Goal: Answer question/provide support

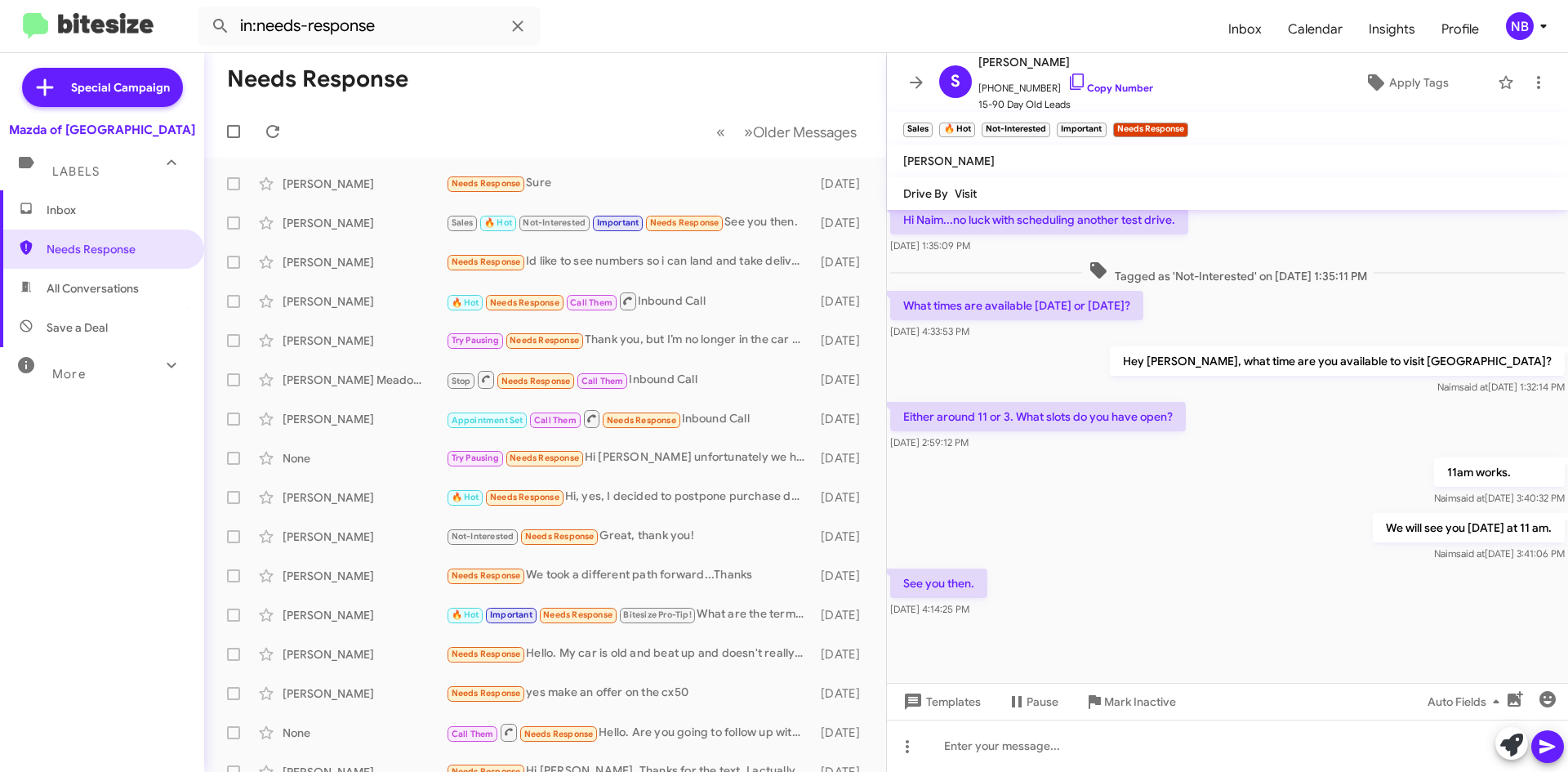
scroll to position [865, 0]
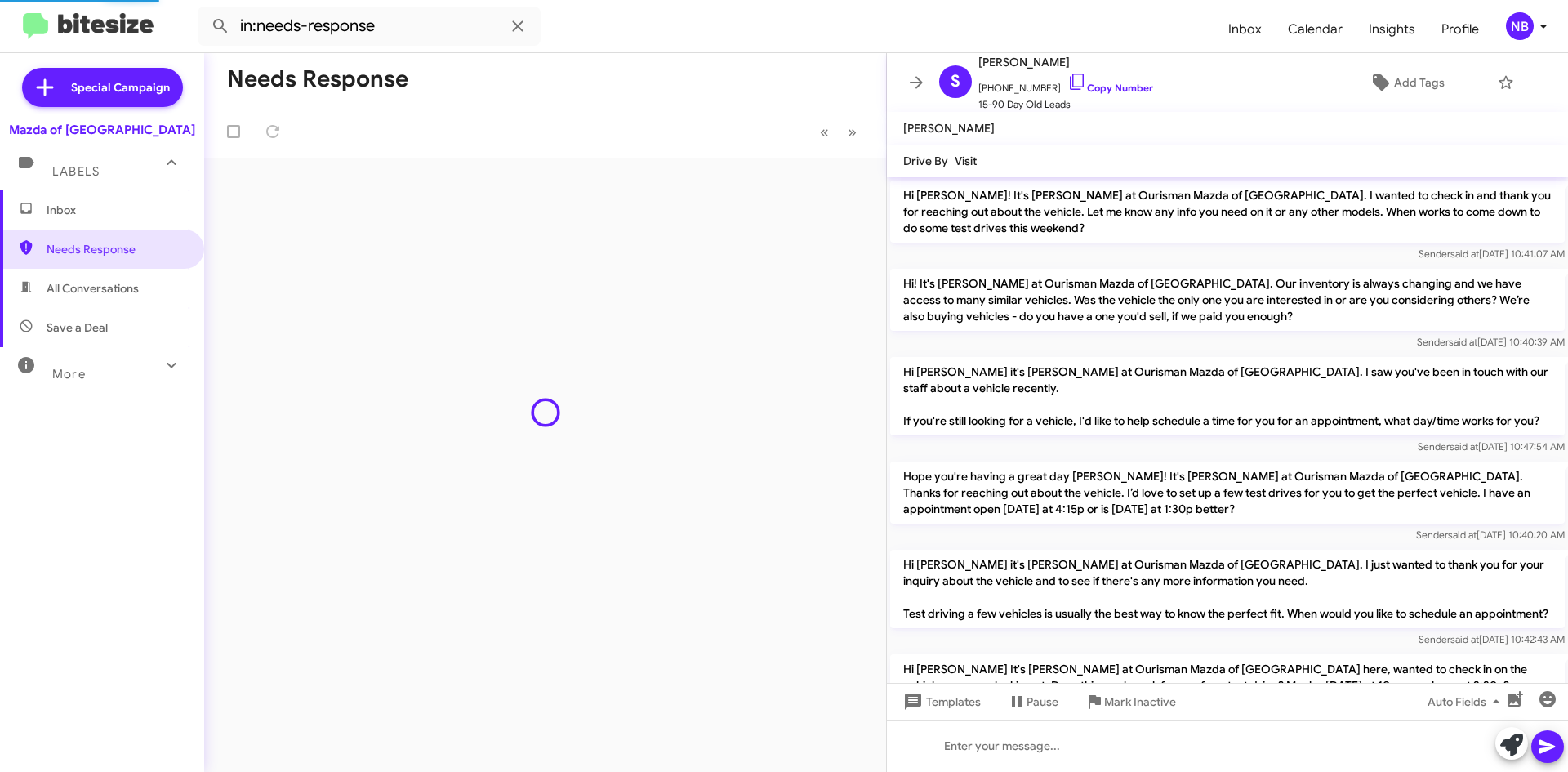
scroll to position [915, 0]
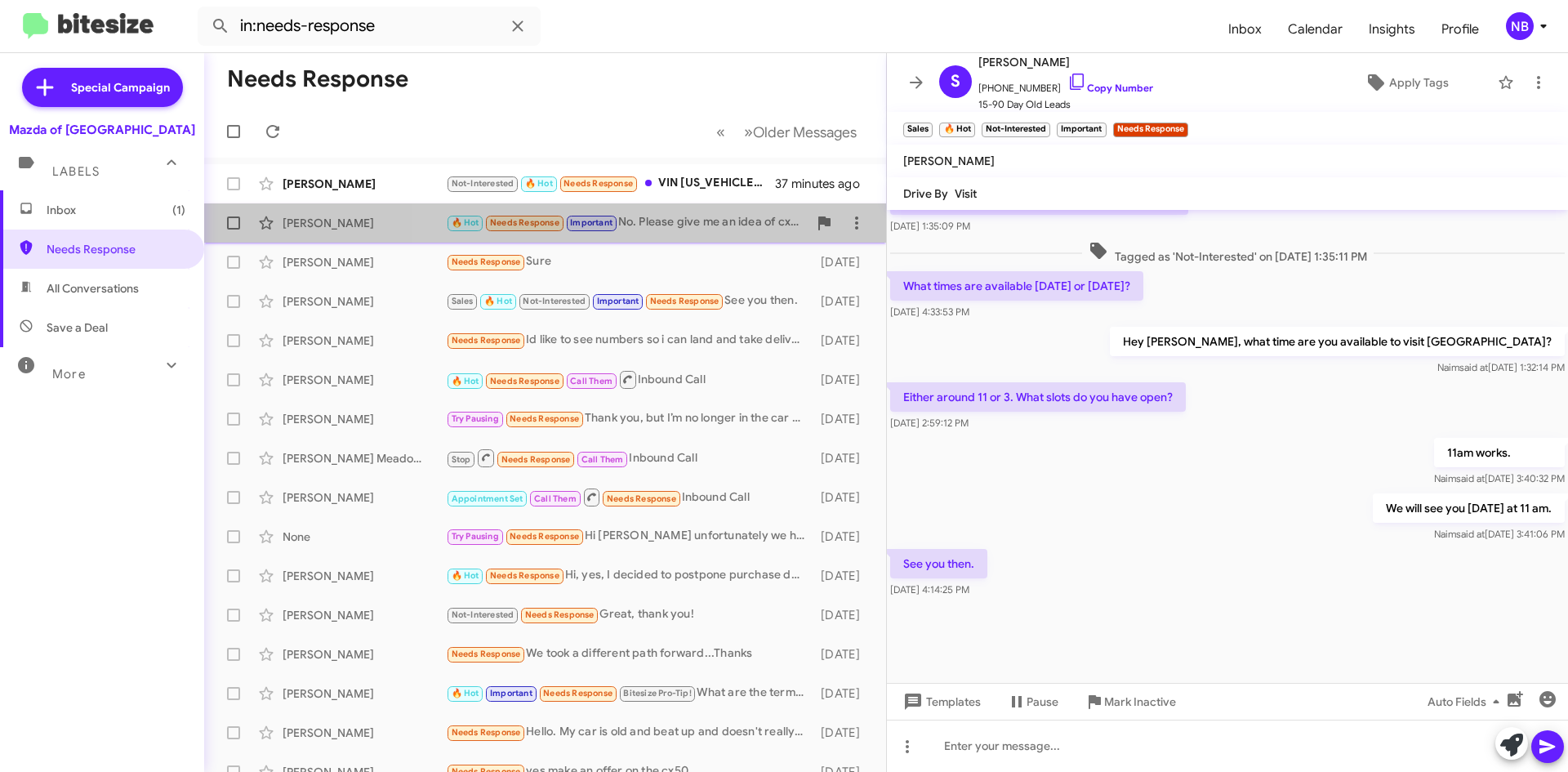
click at [668, 227] on div "🔥 Hot Needs Response Important No. Please give me an idea of cx5 carbon and cx5…" at bounding box center [627, 222] width 362 height 19
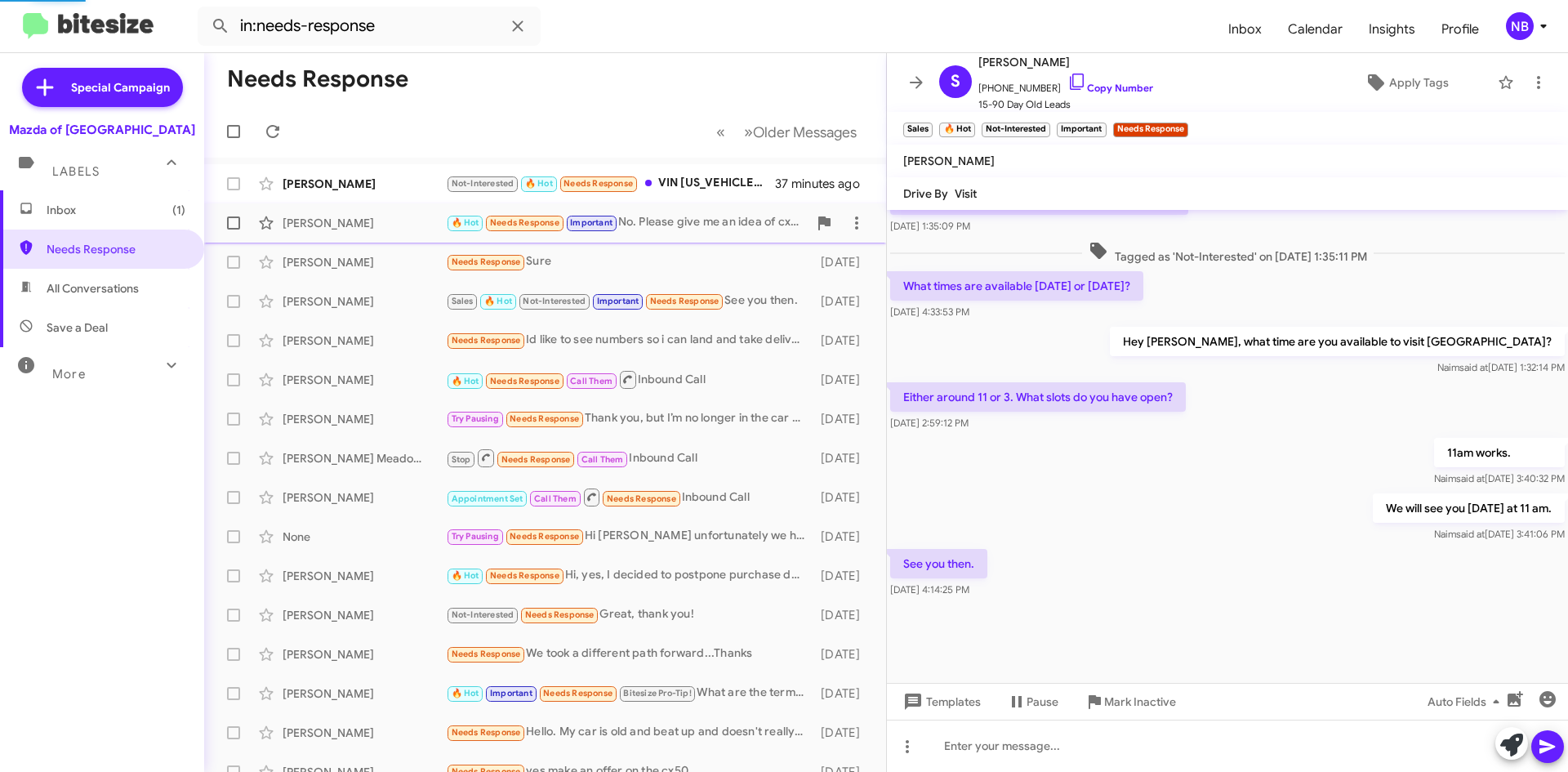
scroll to position [363, 0]
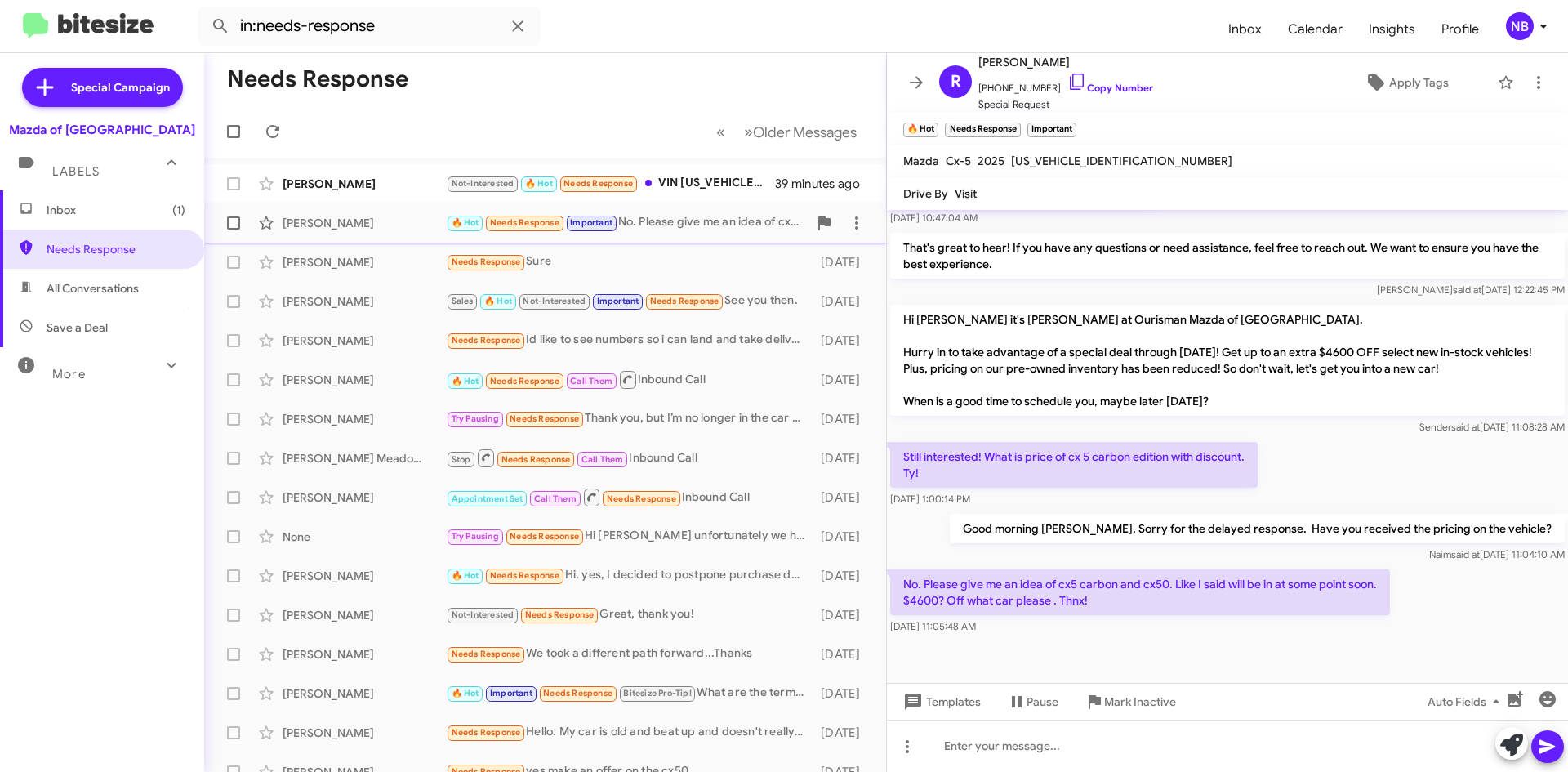
click at [673, 231] on div "🔥 Hot Needs Response Important No. Please give me an idea of cx5 carbon and cx5…" at bounding box center [627, 222] width 362 height 19
click at [1067, 77] on icon at bounding box center [1077, 82] width 20 height 20
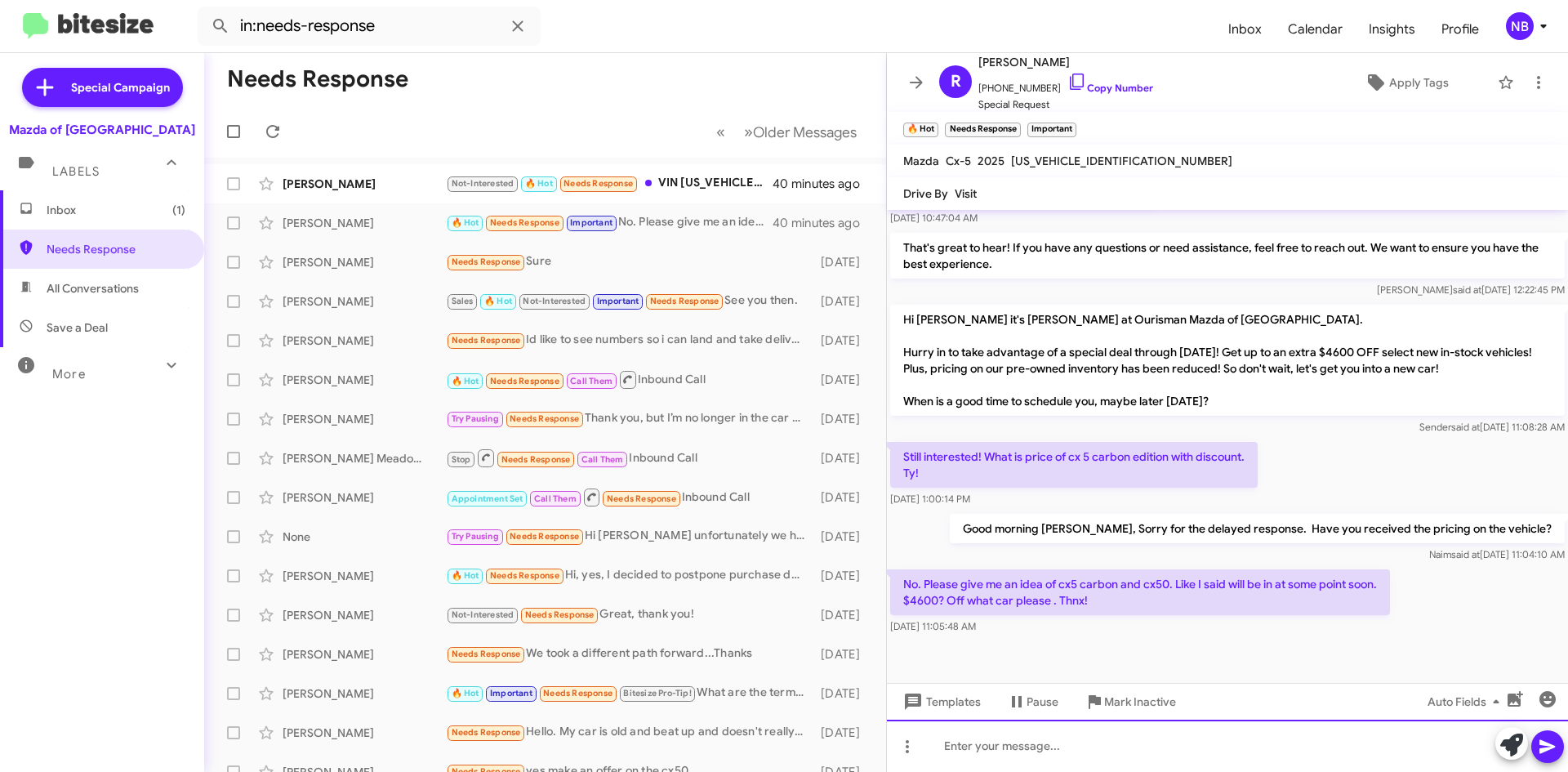
click at [1018, 758] on div at bounding box center [1228, 746] width 681 height 53
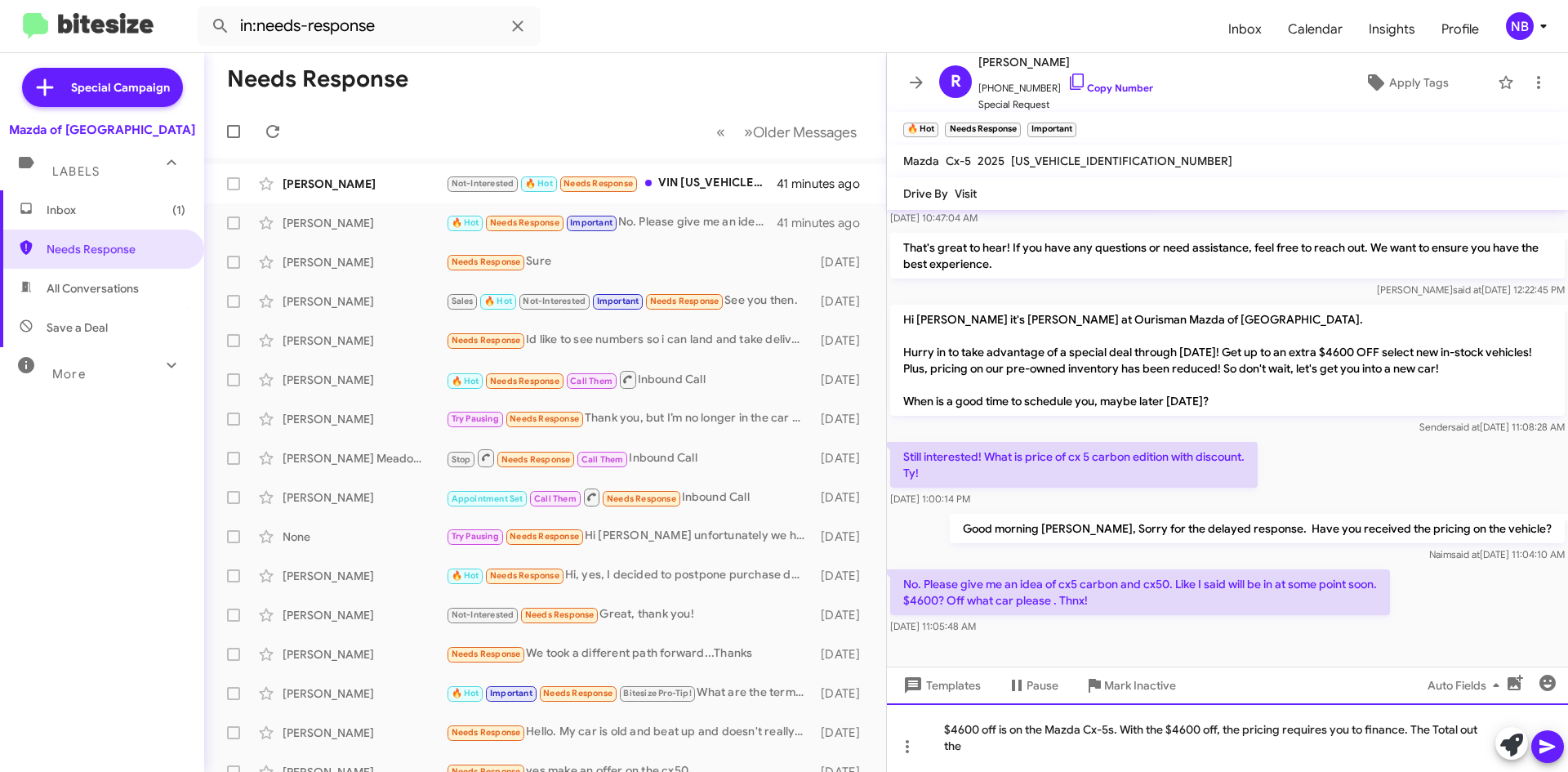
scroll to position [379, 0]
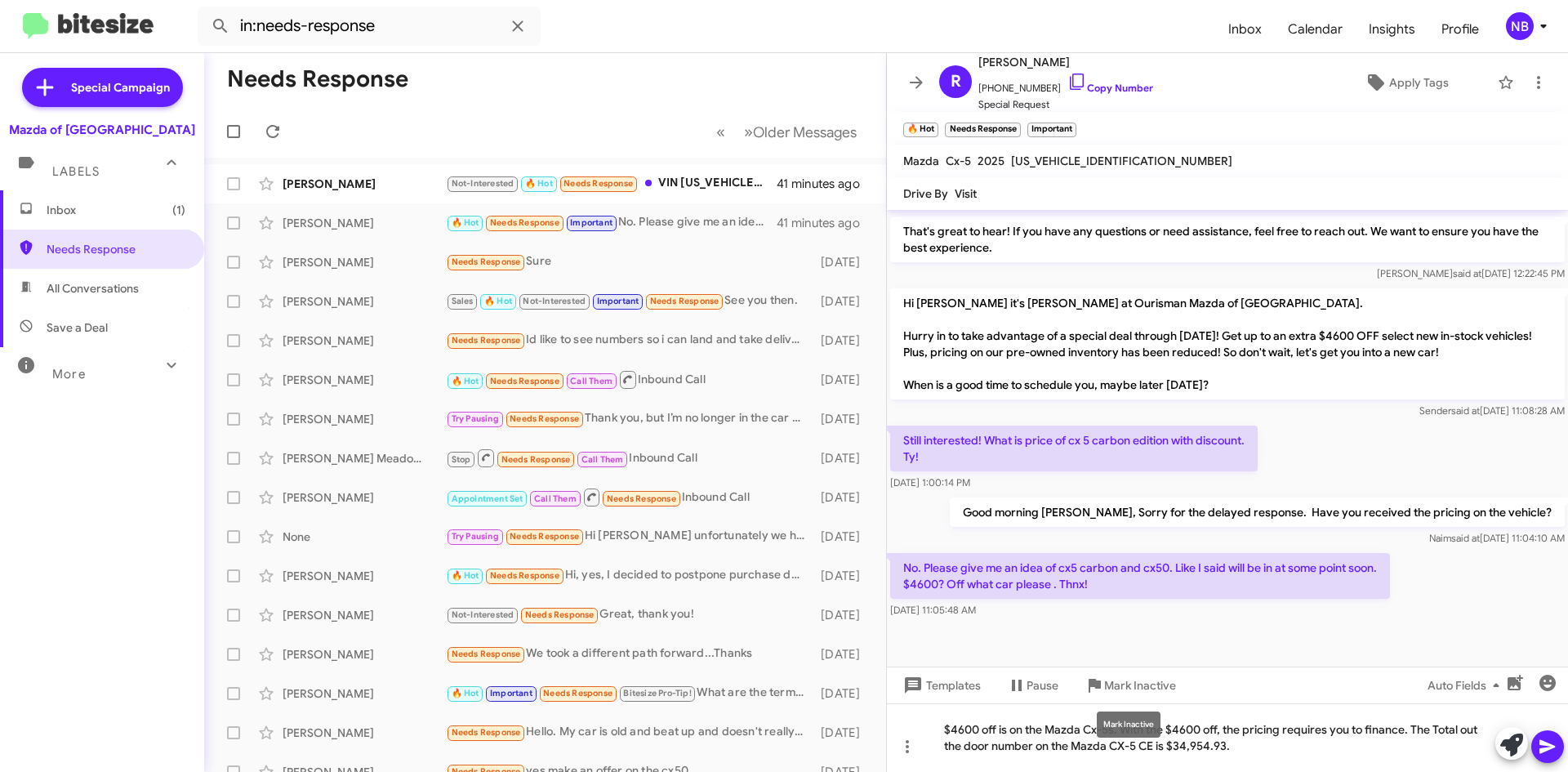
click at [1097, 731] on mat-tooltip-component "Mark Inactive" at bounding box center [1128, 724] width 86 height 49
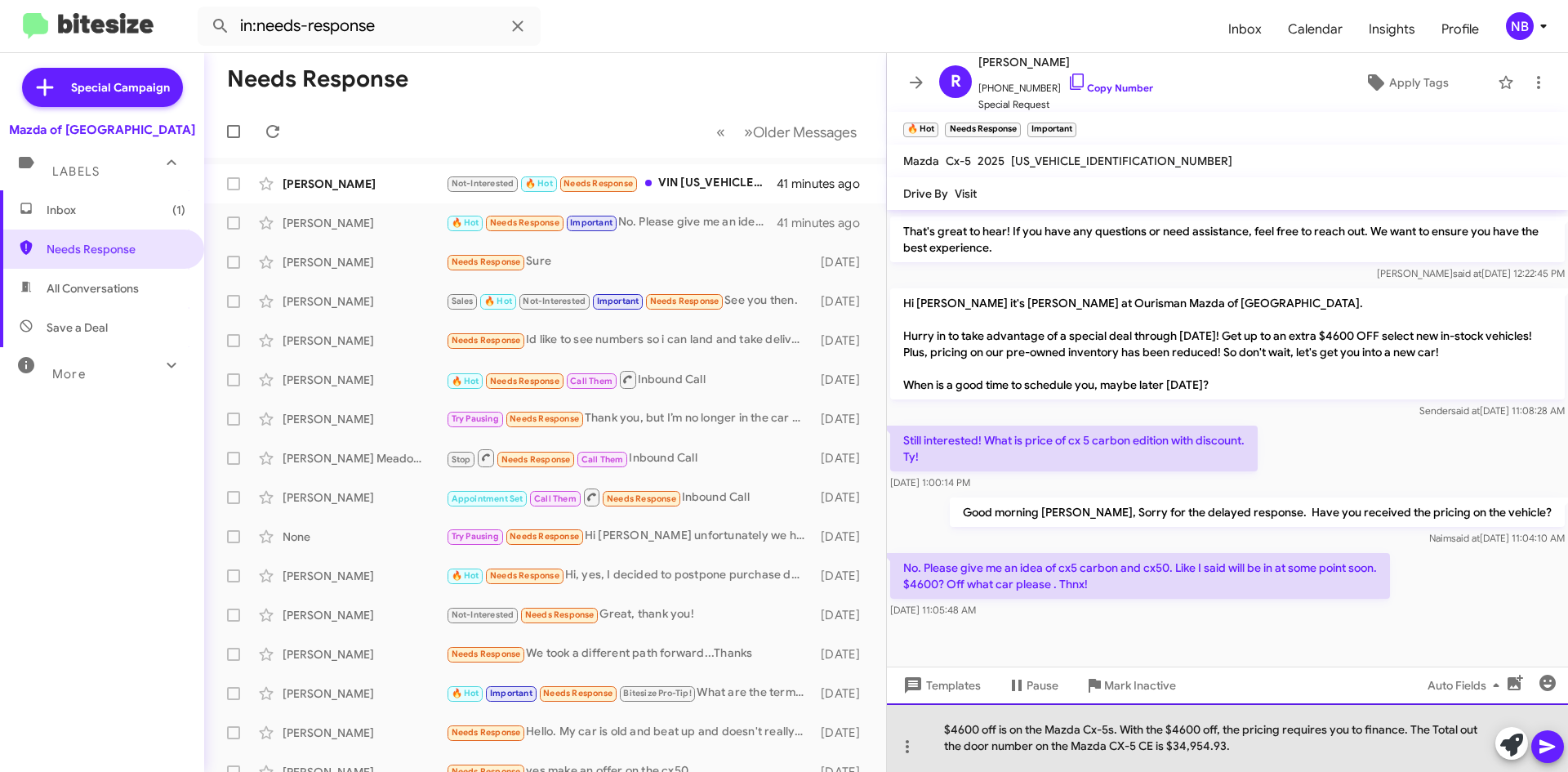
click at [989, 738] on div "$4600 off is on the Mazda Cx-5s. With the $4600 off, the pricing requires you t…" at bounding box center [1228, 737] width 681 height 68
click at [1252, 744] on div "$4600 off is on the Mazda Cx-5s. With the $4600 off, the pricing requires you t…" at bounding box center [1228, 737] width 681 height 68
click at [1350, 733] on div "$4600 off is on the Mazda Cx-5s. With the $4600 off, the pricing requires you t…" at bounding box center [1228, 737] width 681 height 68
drag, startPoint x: 1374, startPoint y: 737, endPoint x: 1421, endPoint y: 733, distance: 47.2
click at [1375, 737] on div "$4600 off is on the Mazda Cx-5s. With the $4600 off, the pricing requires you t…" at bounding box center [1228, 737] width 681 height 68
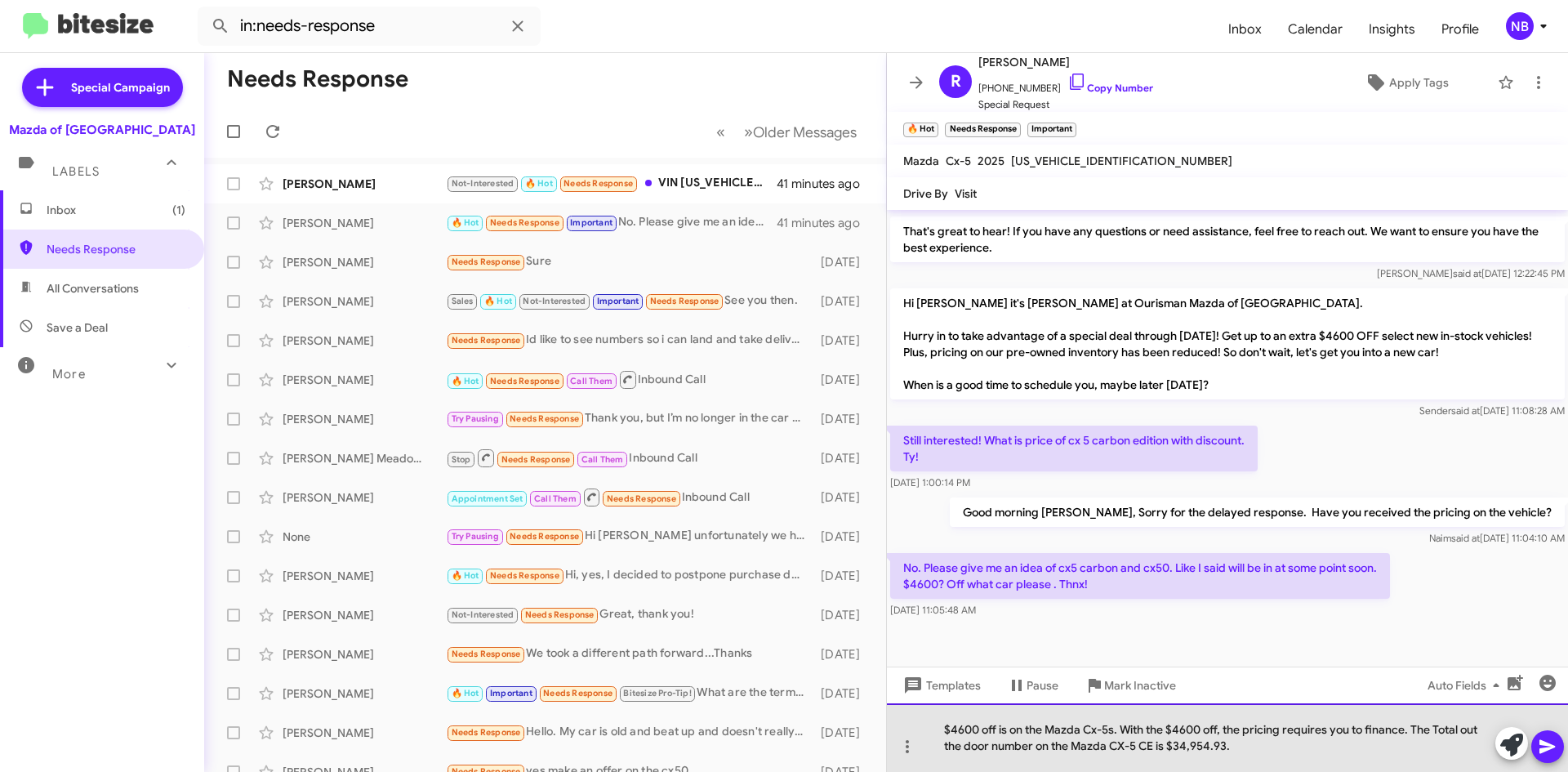
click at [1444, 731] on div "$4600 off is on the Mazda Cx-5s. With the $4600 off, the pricing requires you t…" at bounding box center [1228, 737] width 681 height 68
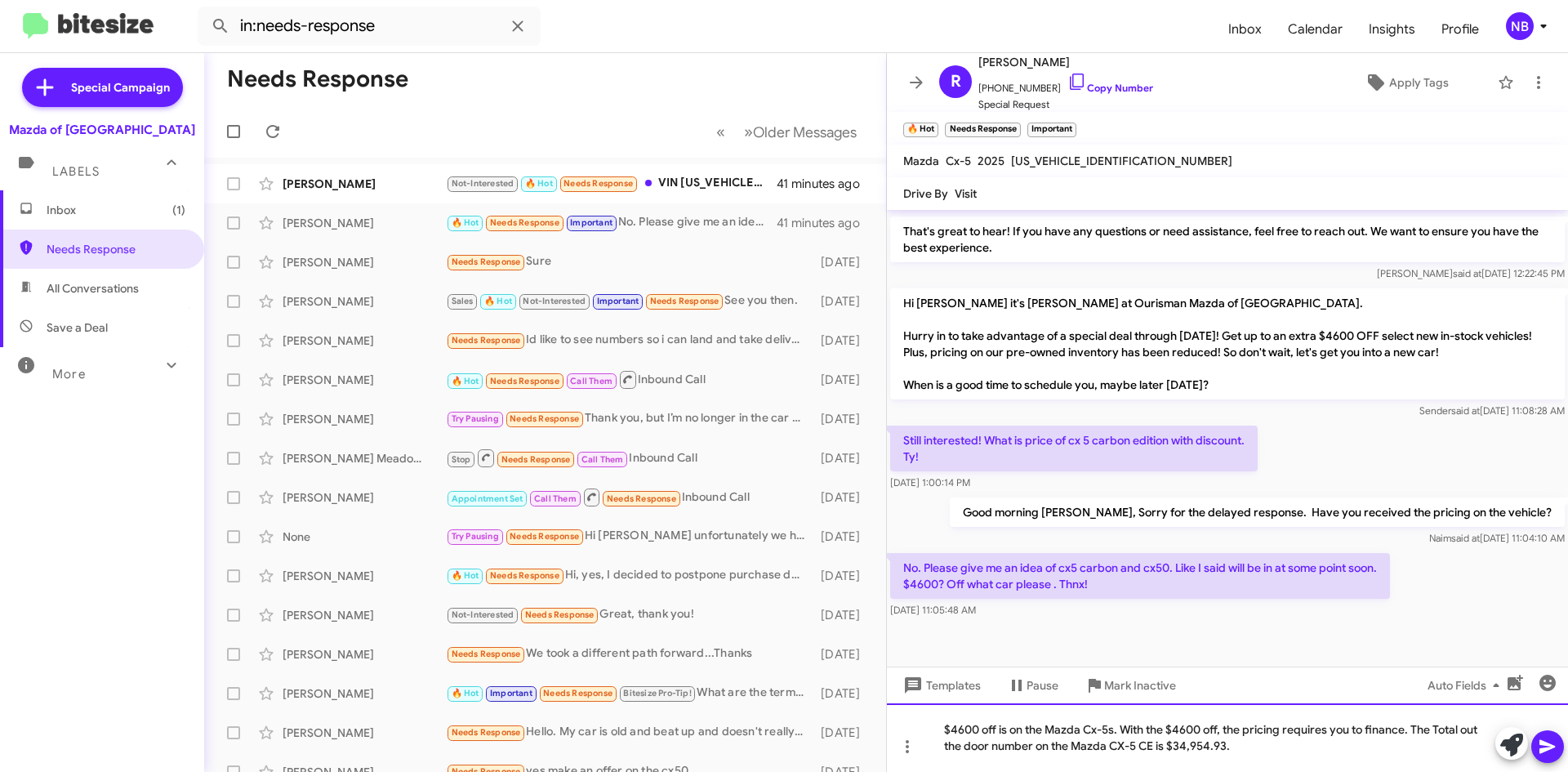
click at [955, 749] on div "$4600 off is on the Mazda Cx-5s. With the $4600 off, the pricing requires you t…" at bounding box center [1228, 737] width 681 height 68
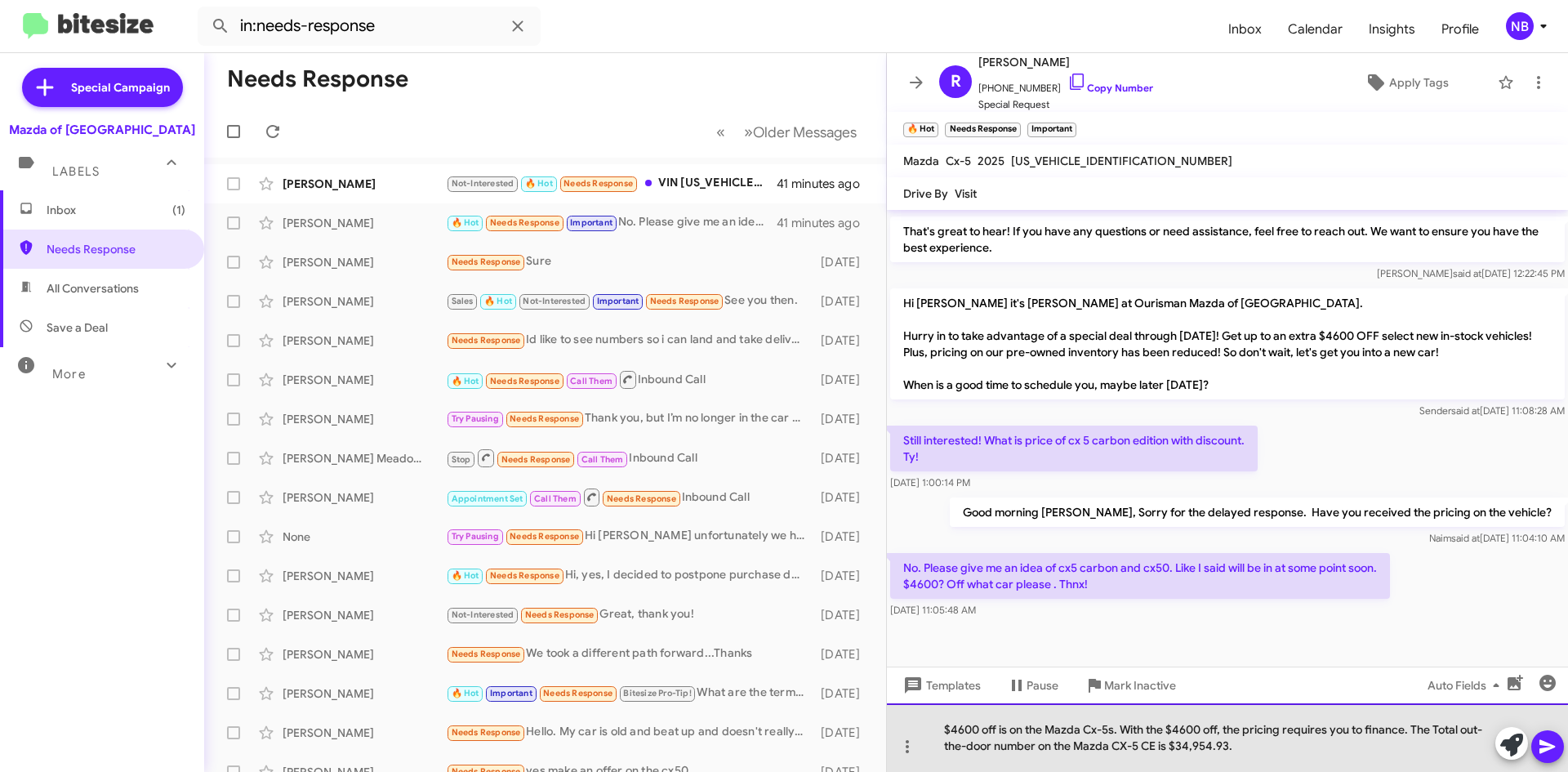
click at [1049, 748] on div "$4600 off is on the Mazda Cx-5s. With the $4600 off, the pricing requires you t…" at bounding box center [1228, 737] width 681 height 68
click at [1269, 745] on div "$4600 off is on the Mazda Cx-5s. With the $4600 off, the pricing requires you t…" at bounding box center [1228, 737] width 681 height 68
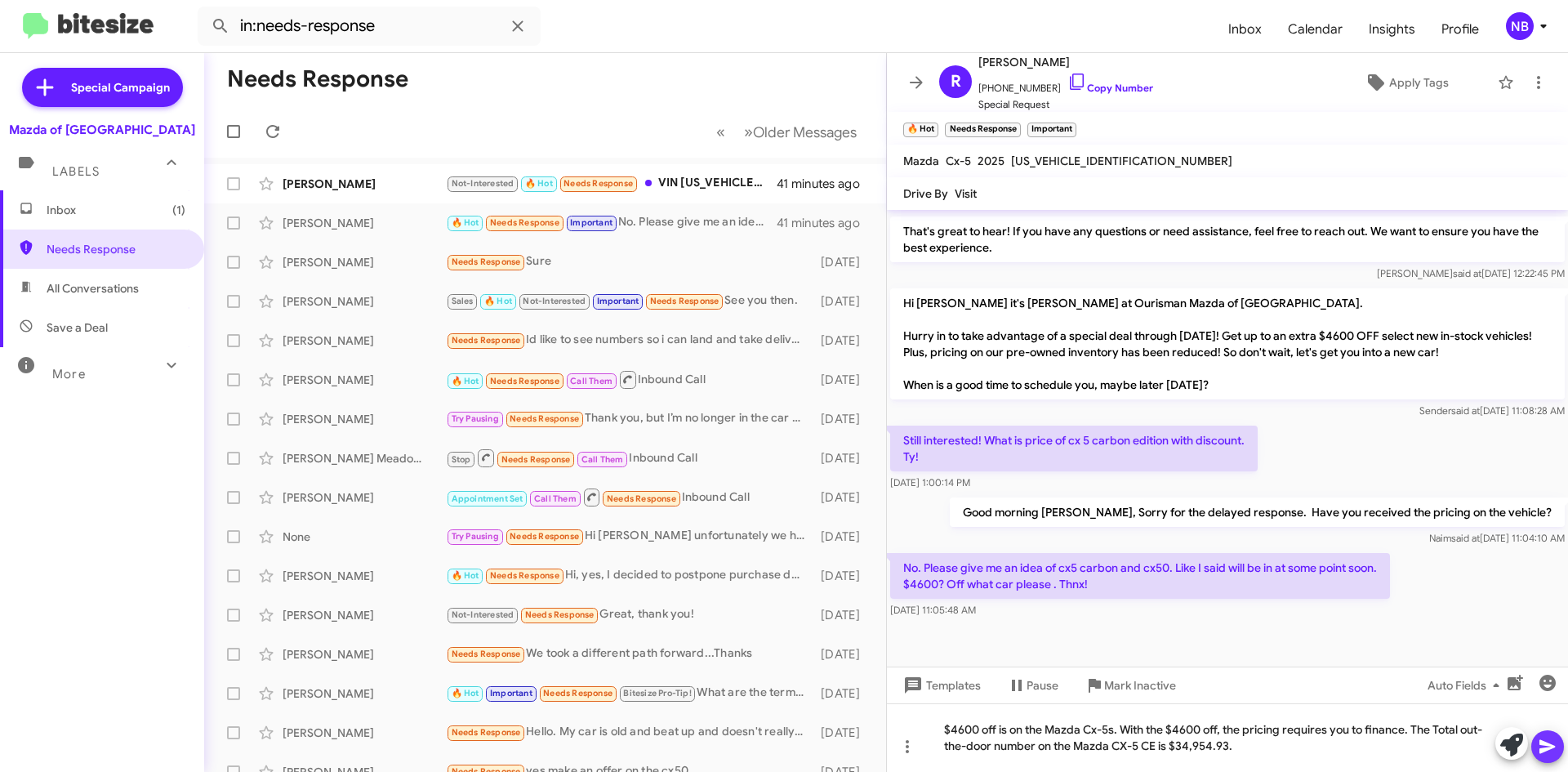
click at [1555, 749] on icon at bounding box center [1547, 747] width 20 height 20
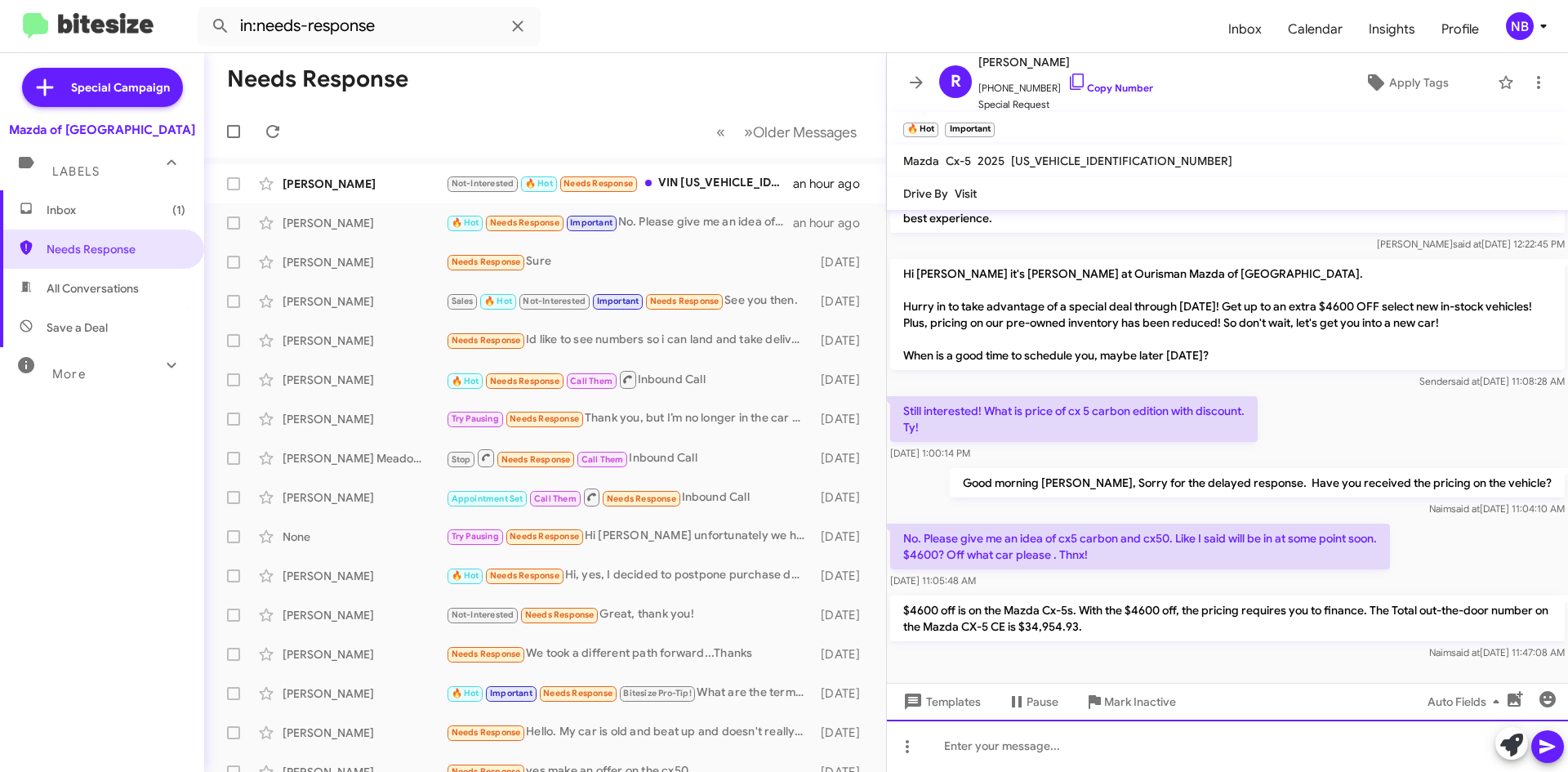
scroll to position [439, 0]
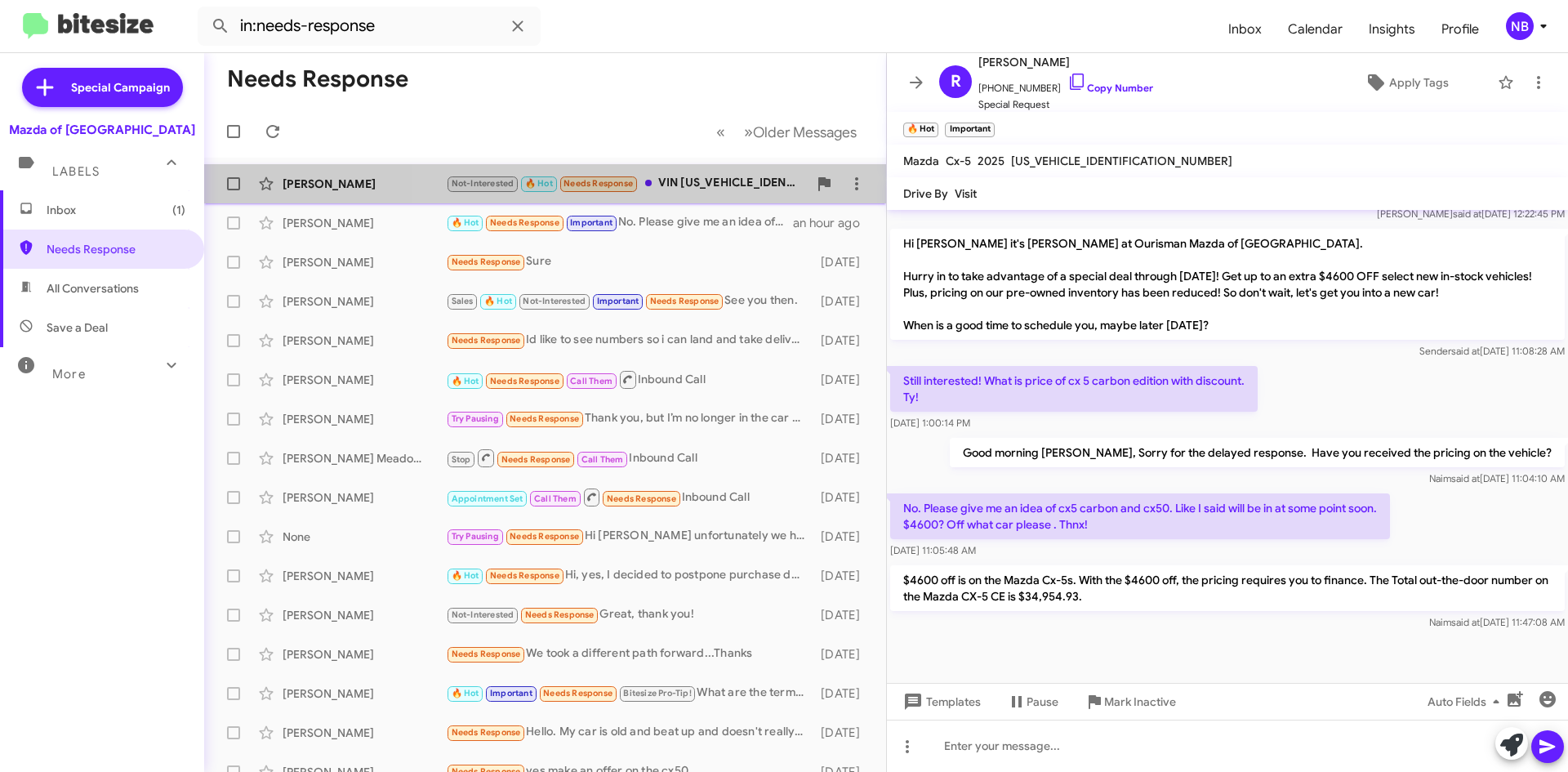
click at [721, 187] on div "Not-Interested 🔥 Hot Needs Response VIN YV4L12RL1N1091409" at bounding box center [627, 184] width 362 height 19
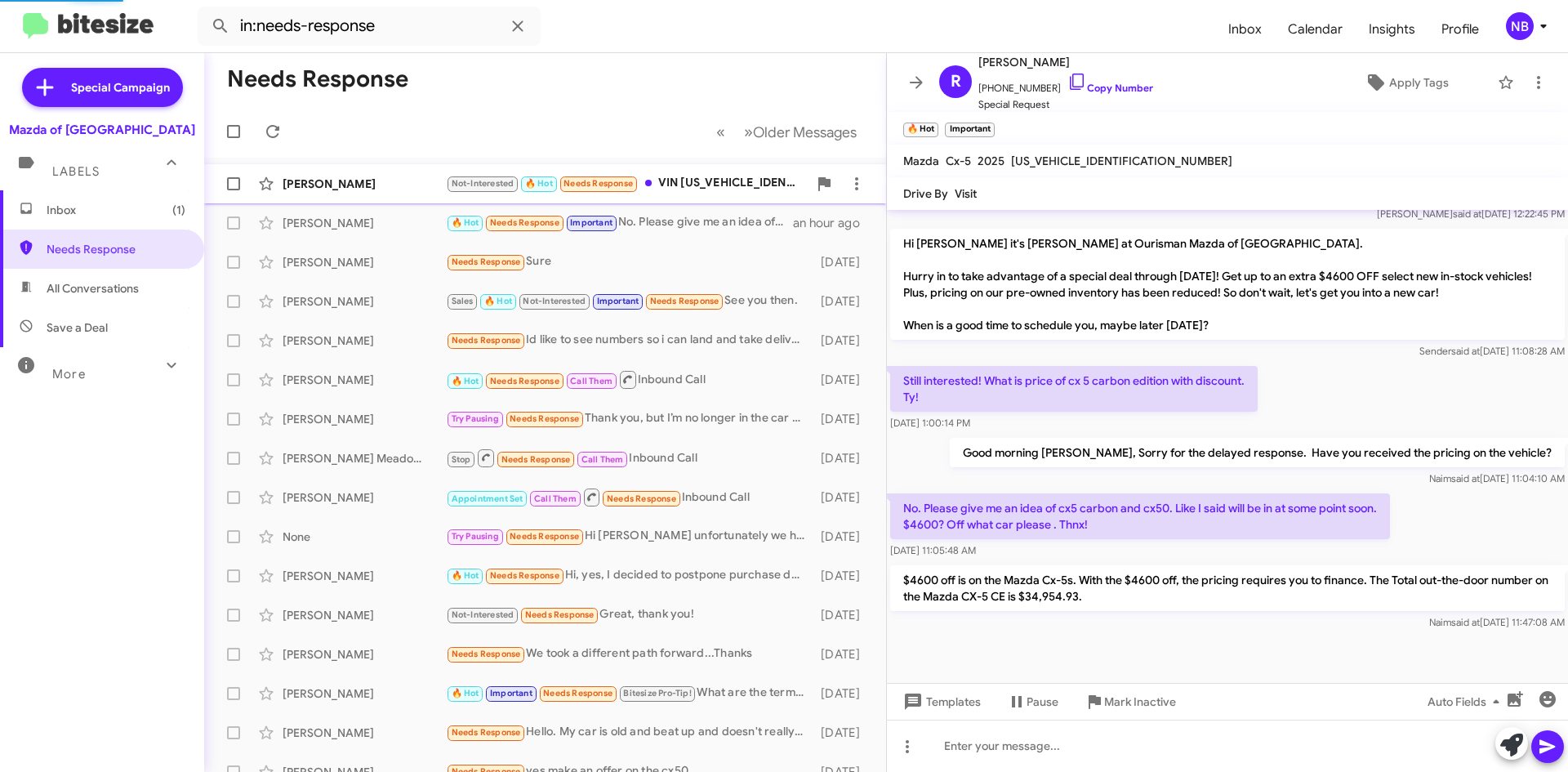
scroll to position [219, 0]
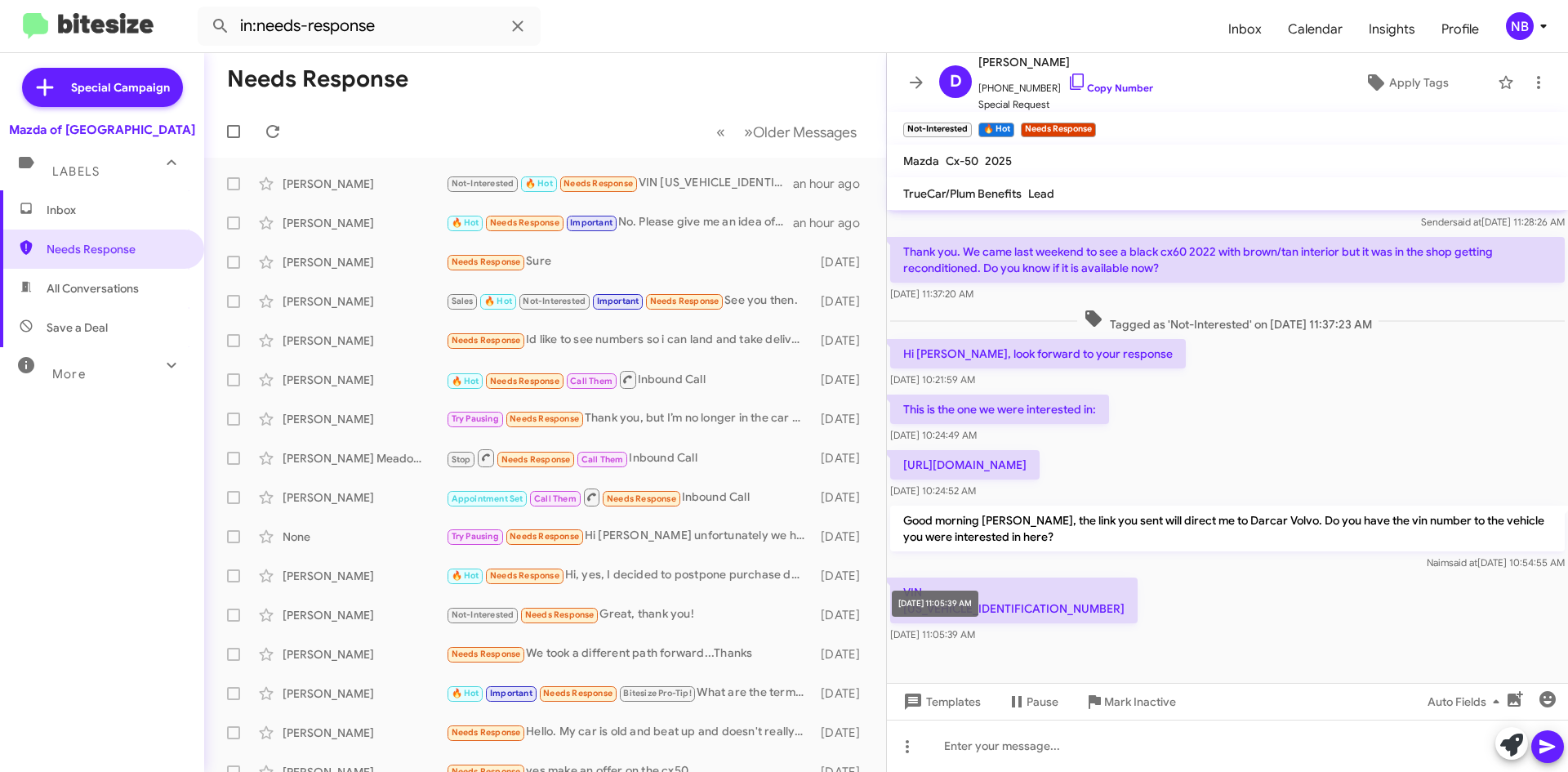
click at [927, 611] on div "Sep 21, 2025, 11:05:39 AM" at bounding box center [935, 604] width 86 height 26
click at [1014, 611] on p "VIN YV4L12RL1N1091409" at bounding box center [1014, 600] width 248 height 46
click at [1009, 610] on p "VIN YV4L12RL1N1091409" at bounding box center [1014, 600] width 248 height 46
copy p "YV4L12RL1N1091409"
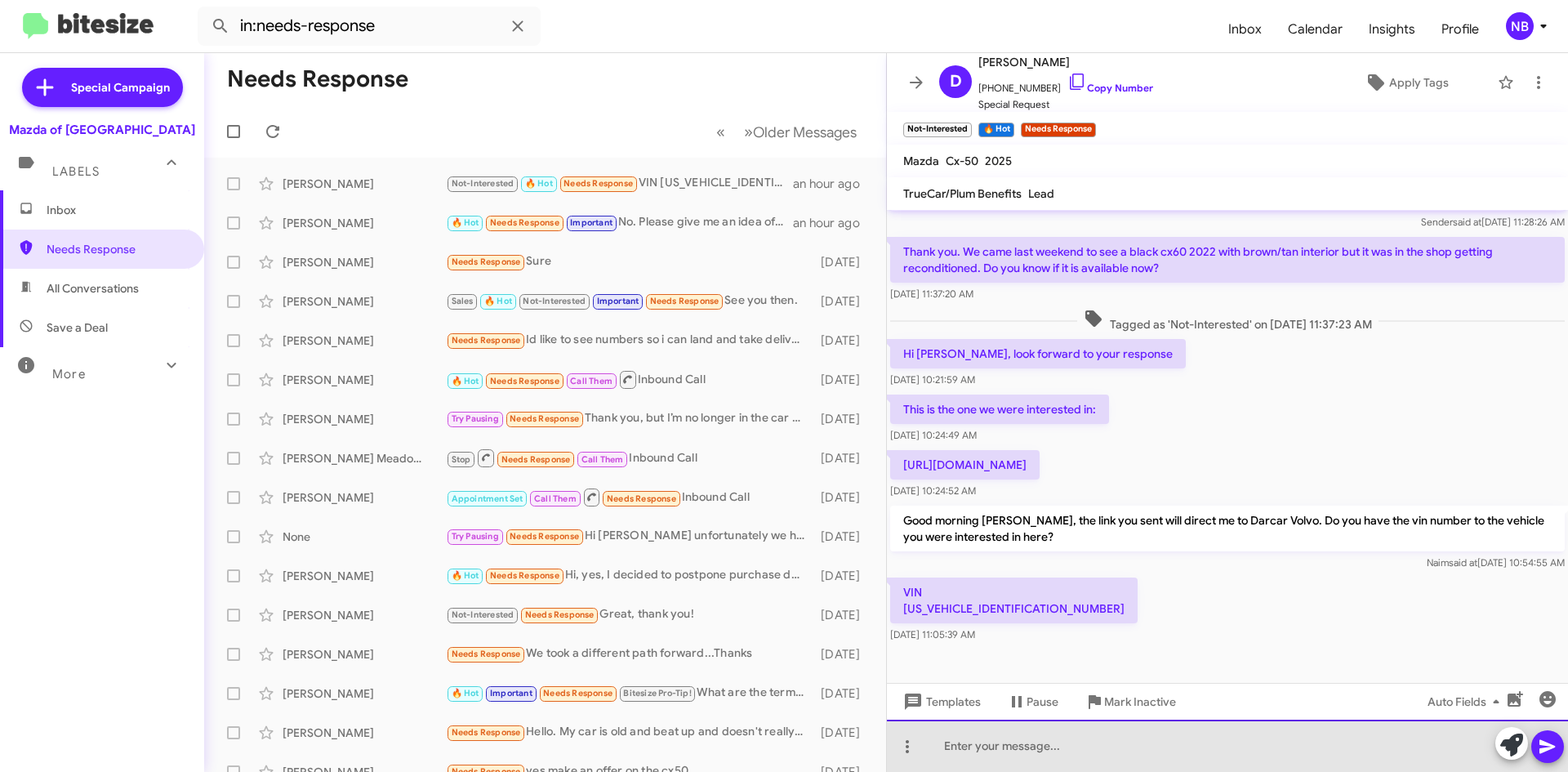
click at [931, 731] on div at bounding box center [1228, 746] width 681 height 53
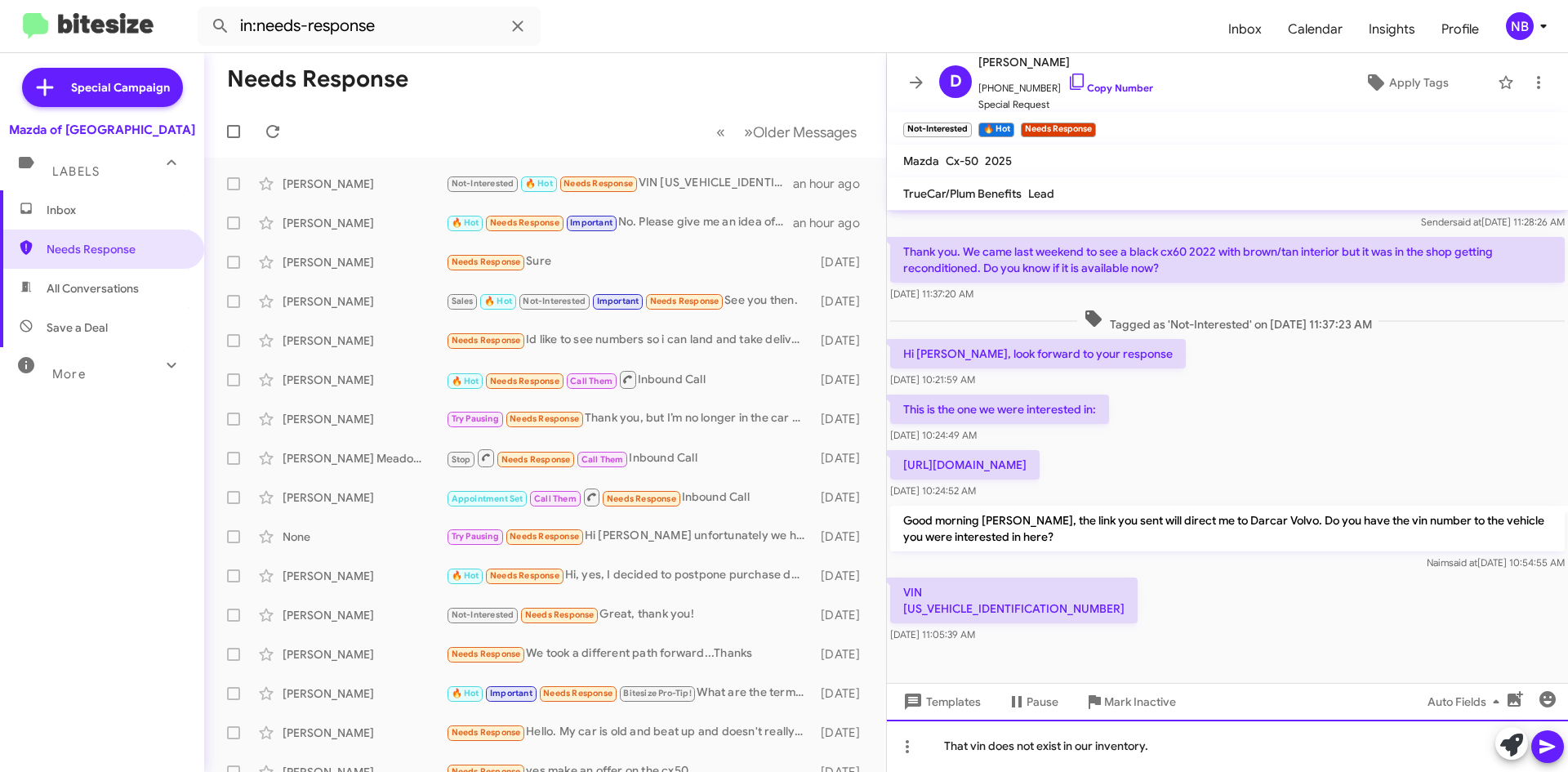
click at [1216, 762] on div "That vin does not exist in our inventory." at bounding box center [1228, 746] width 681 height 53
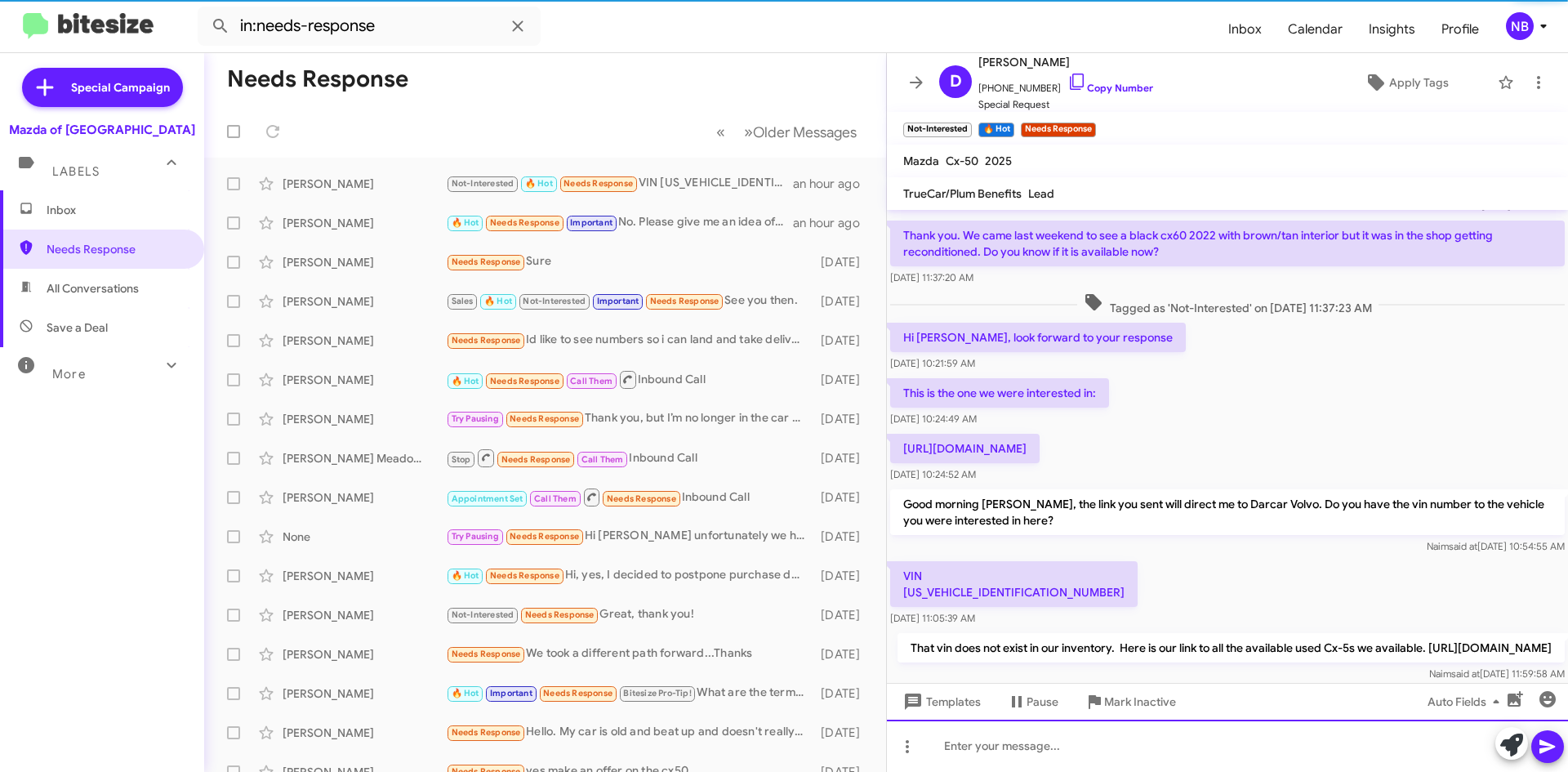
scroll to position [0, 0]
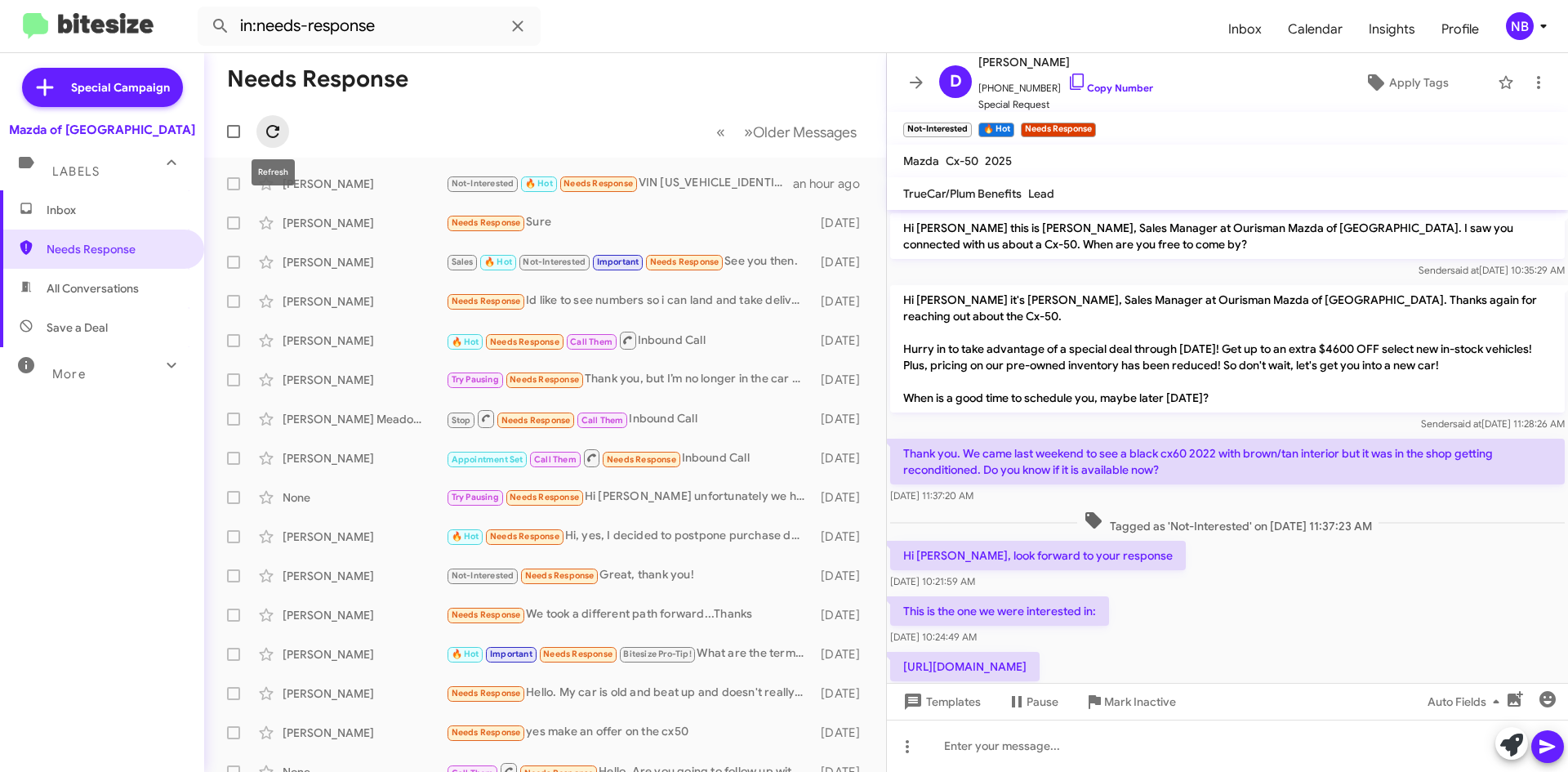
click at [270, 115] on button at bounding box center [272, 131] width 33 height 33
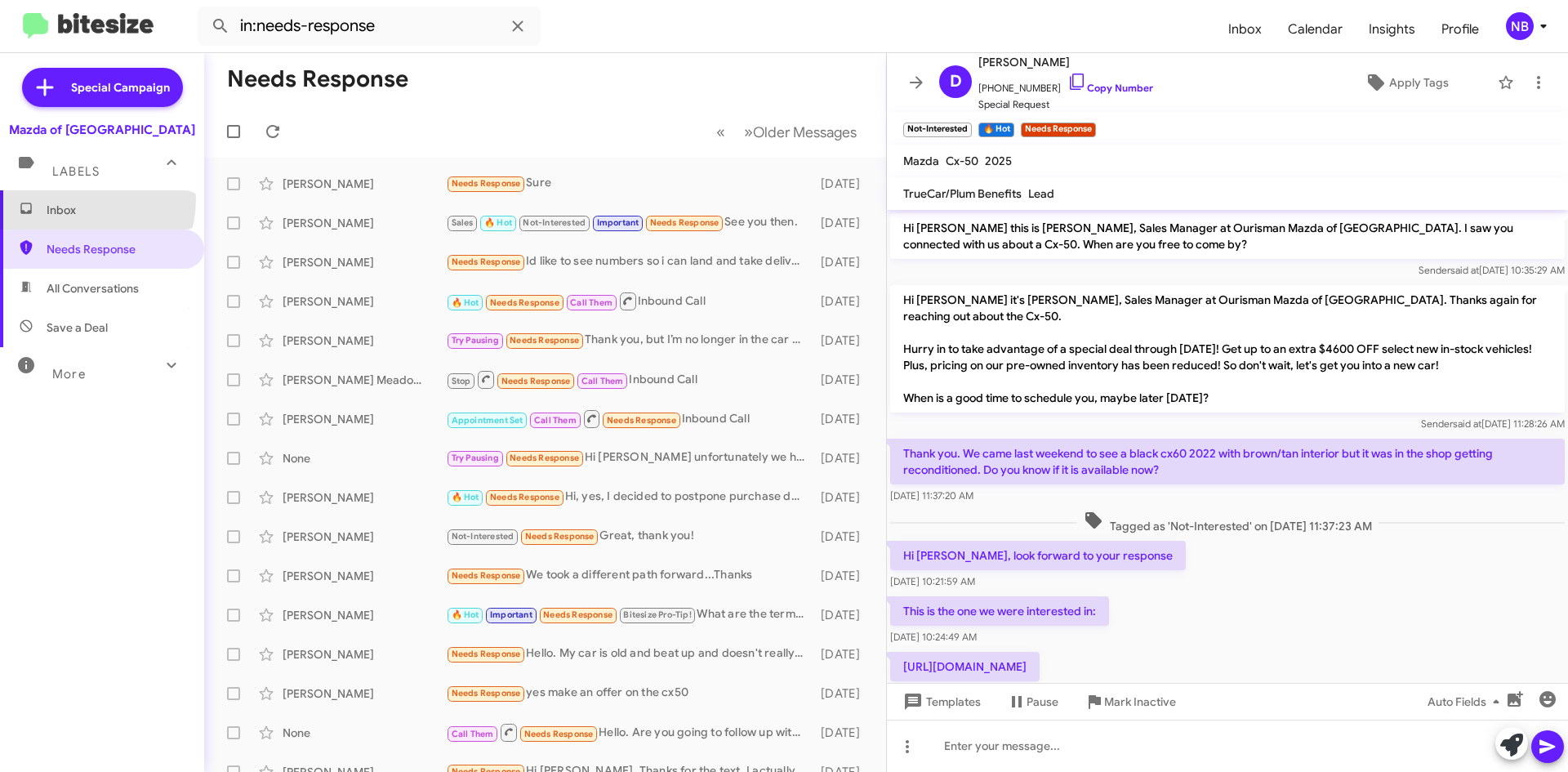
click at [79, 200] on span "Inbox" at bounding box center [102, 210] width 204 height 39
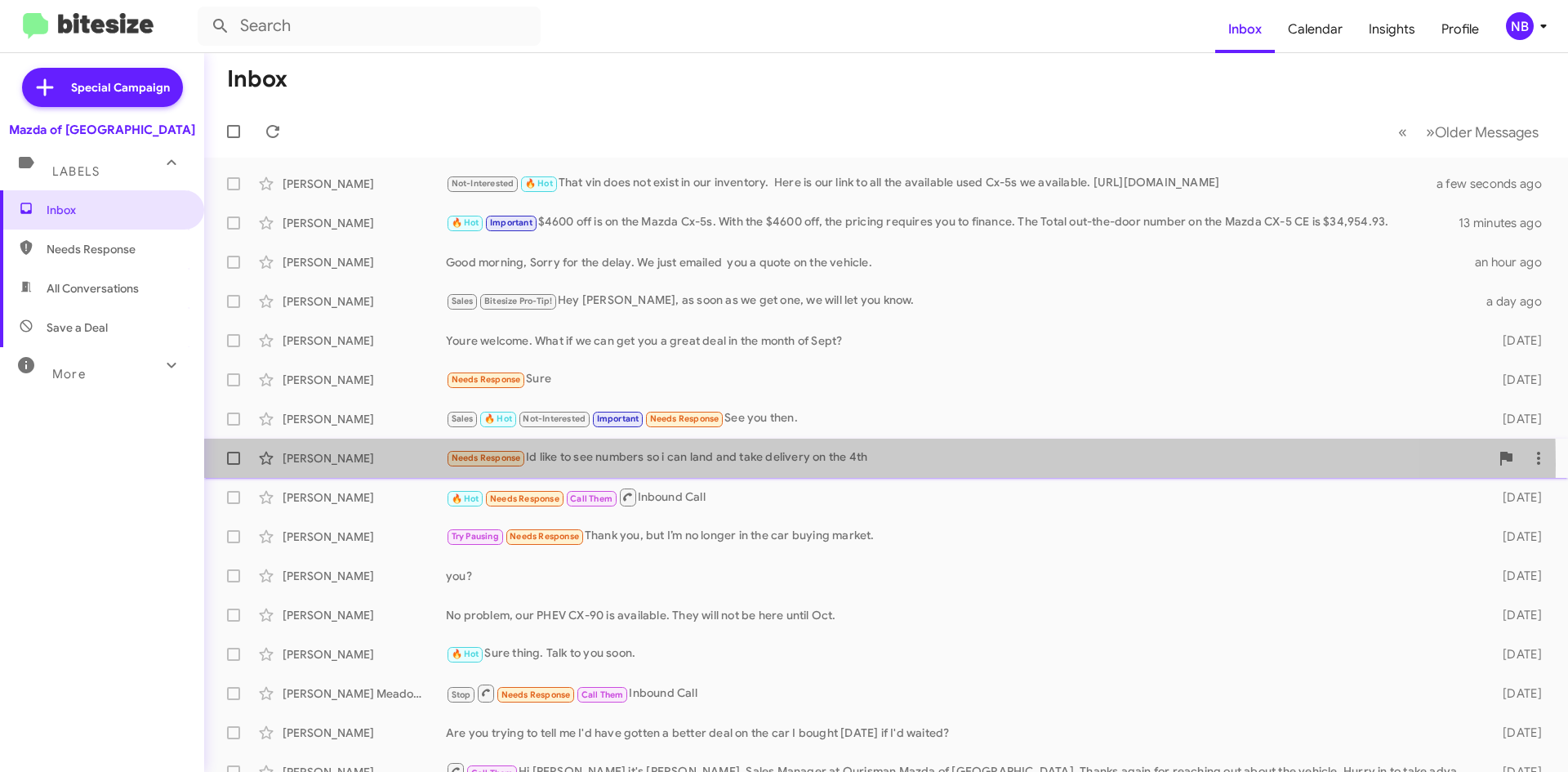
click at [657, 465] on div "Needs Response Id like to see numbers so i can land and take delivery on the 4th" at bounding box center [968, 458] width 1044 height 19
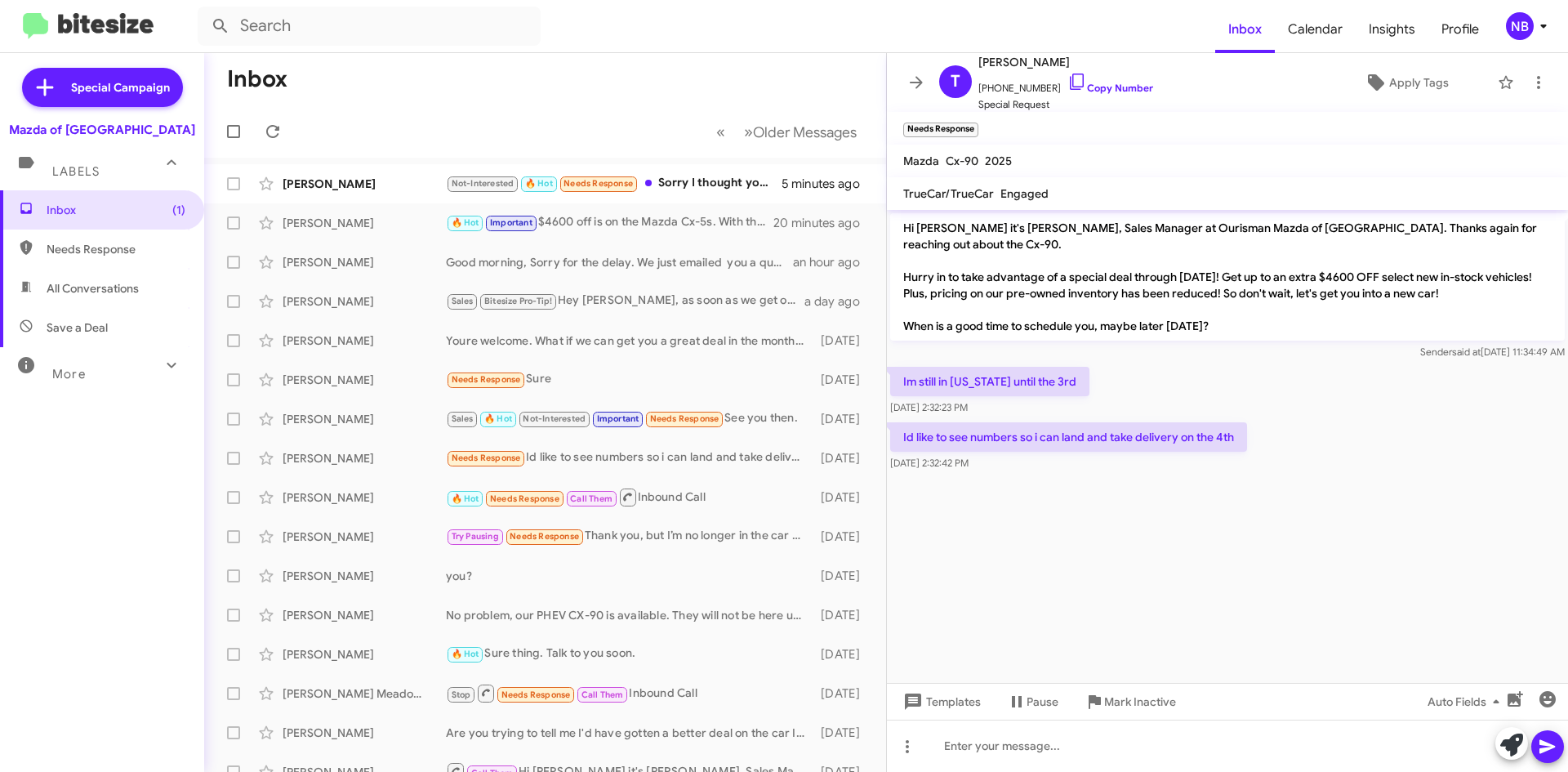
drag, startPoint x: 677, startPoint y: 152, endPoint x: 692, endPoint y: 175, distance: 27.5
click at [677, 153] on mat-toolbar-row "« Previous » Next Older Messages" at bounding box center [545, 131] width 682 height 53
click at [693, 175] on div "Not-Interested 🔥 Hot Needs Response Sorry I thought you were from the Volvo dea…" at bounding box center [627, 184] width 362 height 19
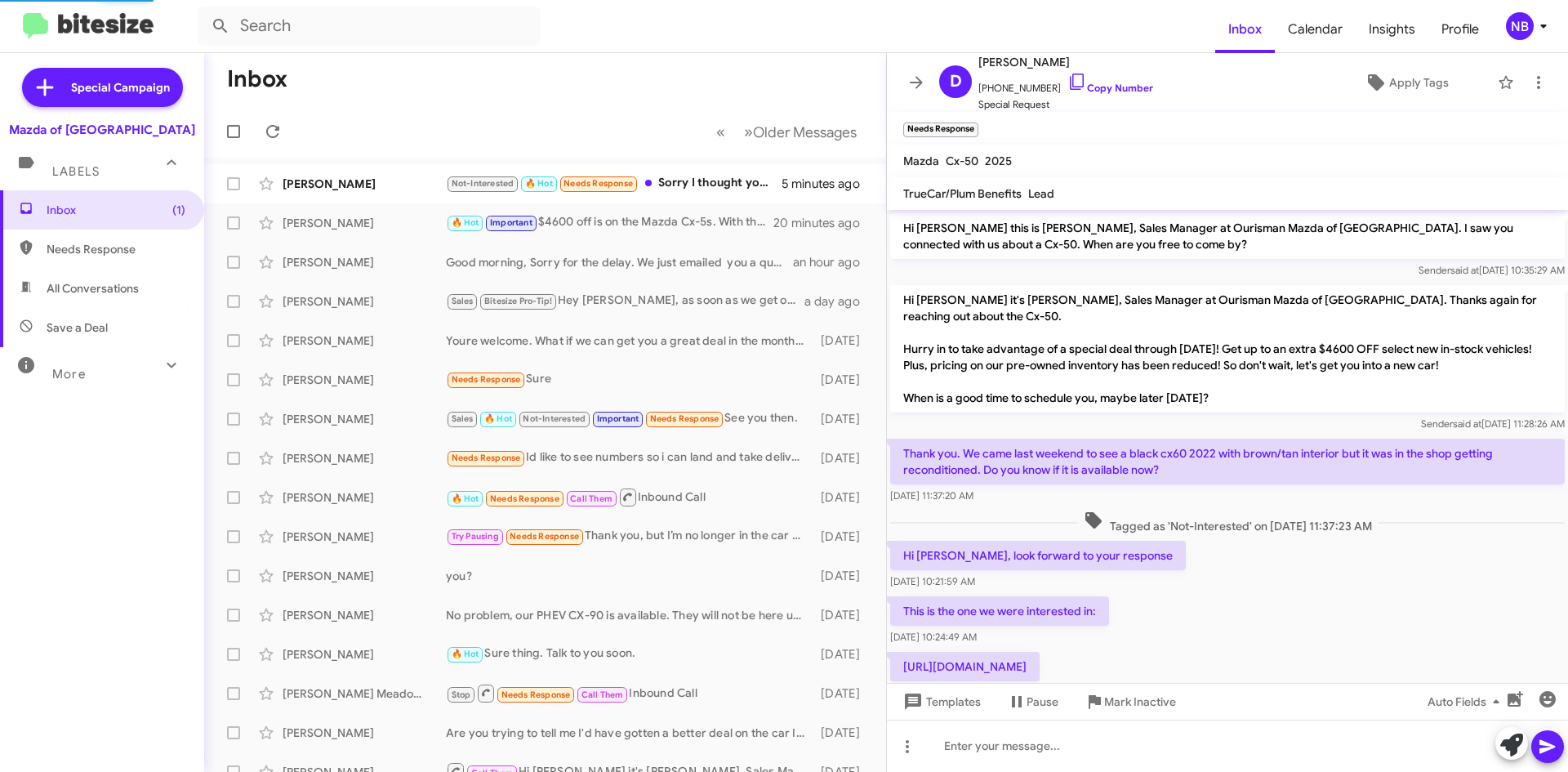
scroll to position [354, 0]
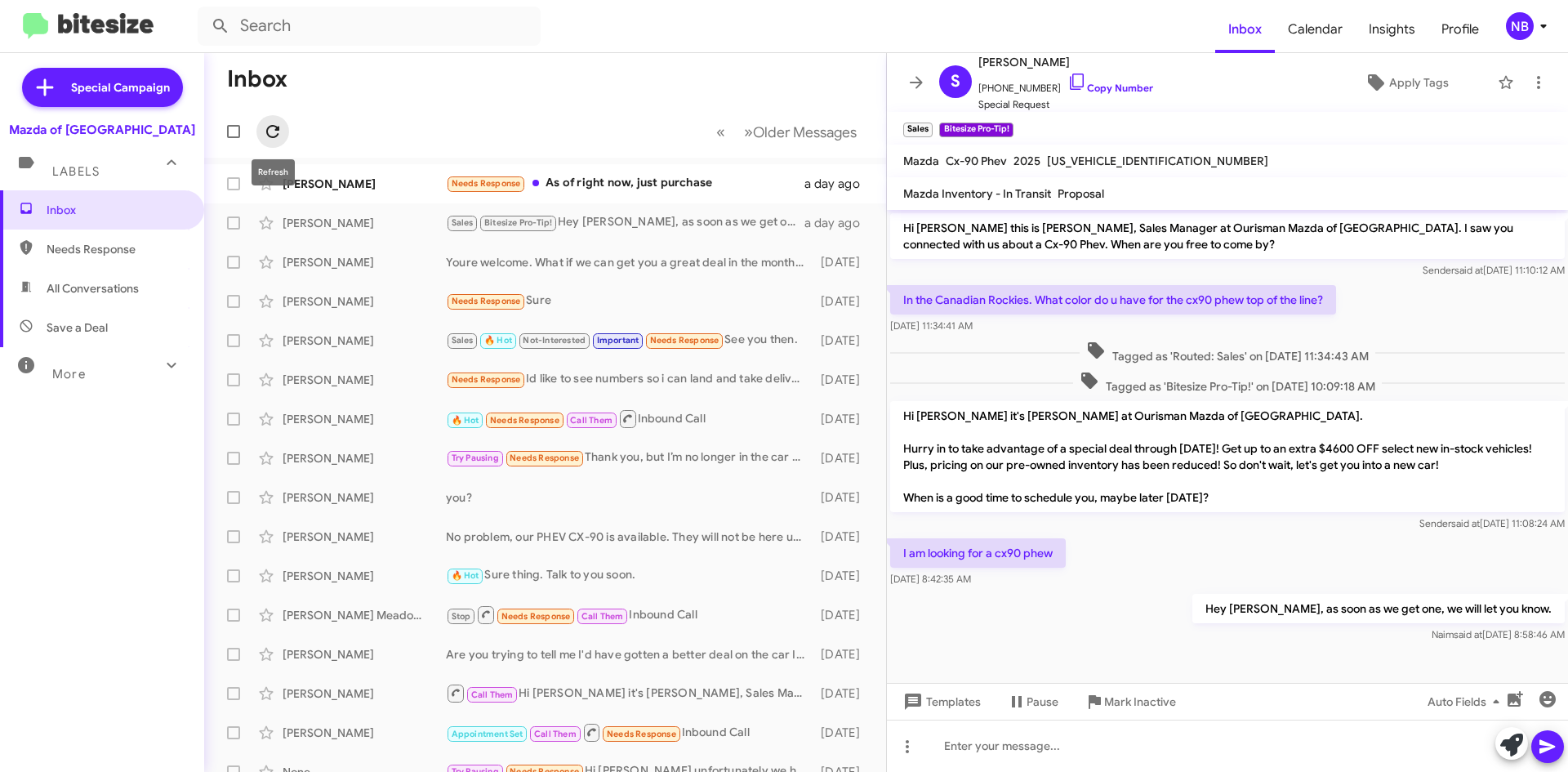
click at [273, 136] on icon at bounding box center [272, 131] width 20 height 20
